Goal: Task Accomplishment & Management: Manage account settings

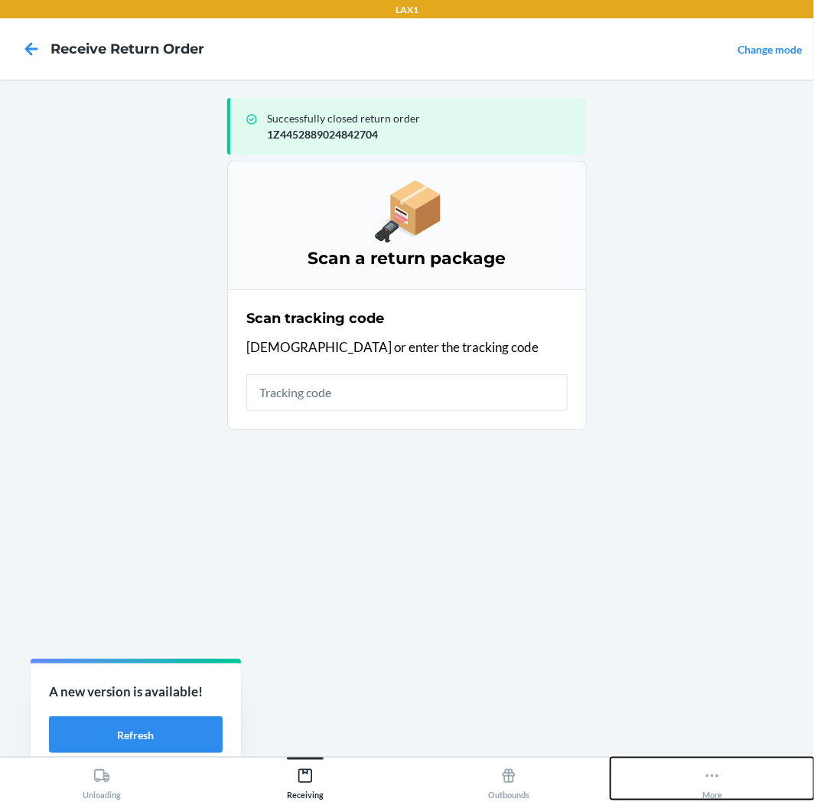
click at [715, 777] on icon at bounding box center [712, 775] width 17 height 17
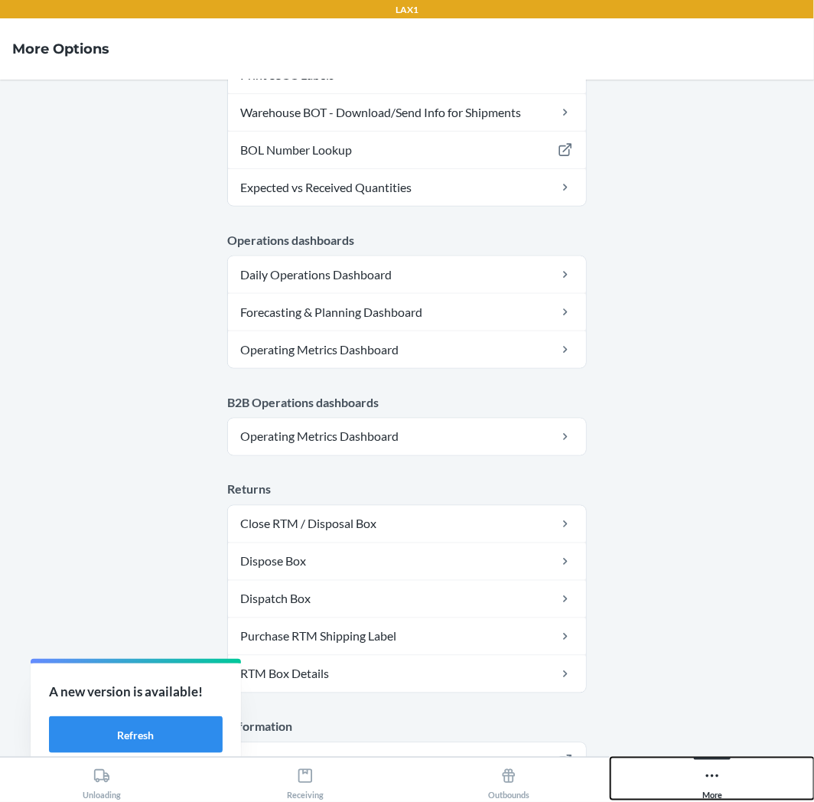
scroll to position [669, 0]
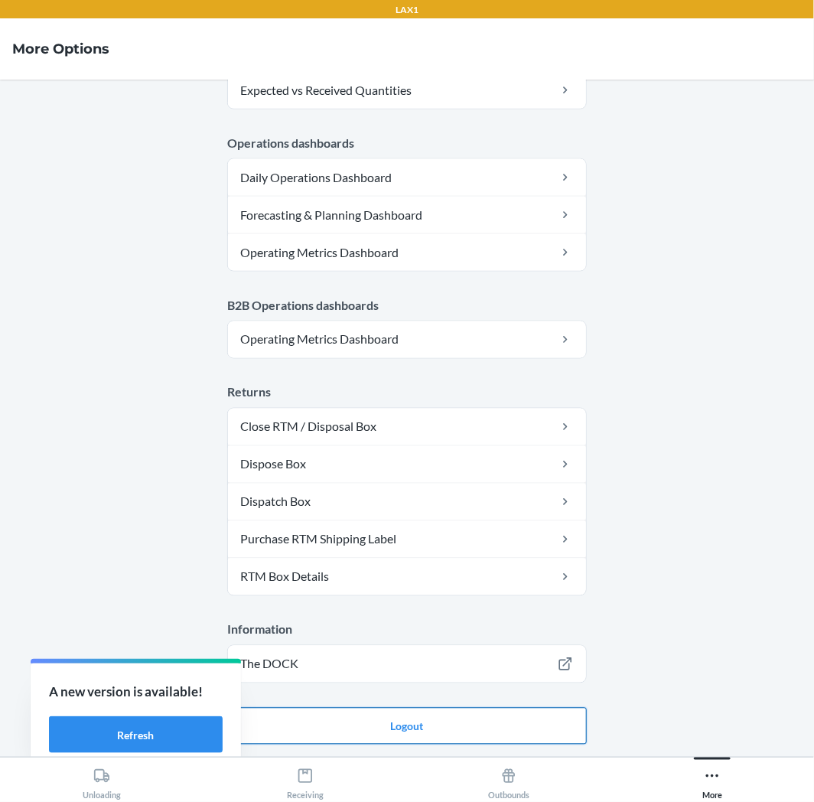
click at [482, 719] on button "Logout" at bounding box center [407, 726] width 360 height 37
